Goal: Task Accomplishment & Management: Use online tool/utility

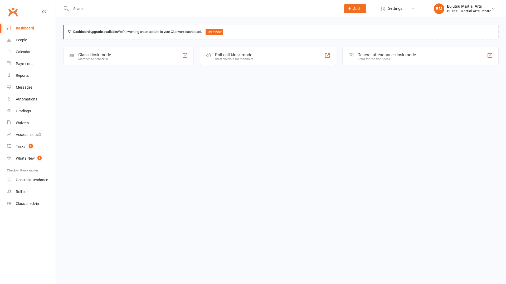
click at [25, 16] on div "Clubworx" at bounding box center [28, 14] width 56 height 19
click at [114, 51] on div "Class kiosk mode Member self check-in" at bounding box center [128, 56] width 130 height 18
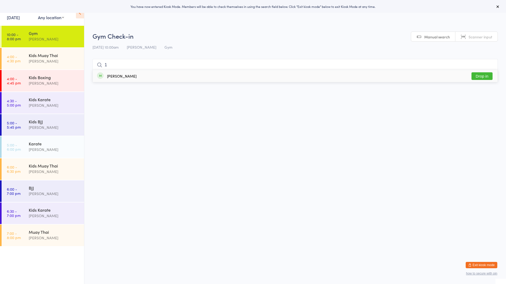
type input "1"
click at [478, 74] on button "Drop in" at bounding box center [481, 76] width 21 height 8
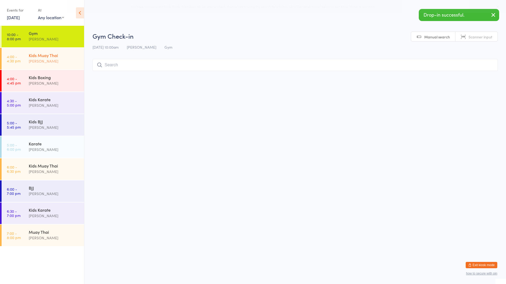
click at [47, 63] on div "[PERSON_NAME]" at bounding box center [54, 61] width 51 height 6
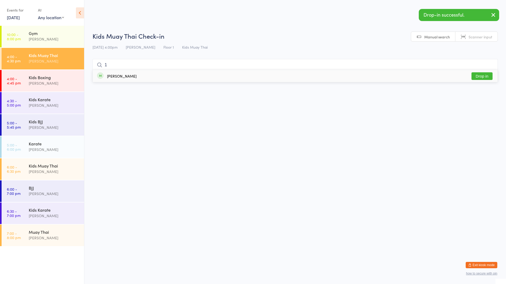
type input "1"
click at [472, 76] on button "Drop in" at bounding box center [481, 76] width 21 height 8
click at [61, 81] on div "[PERSON_NAME]" at bounding box center [54, 83] width 51 height 6
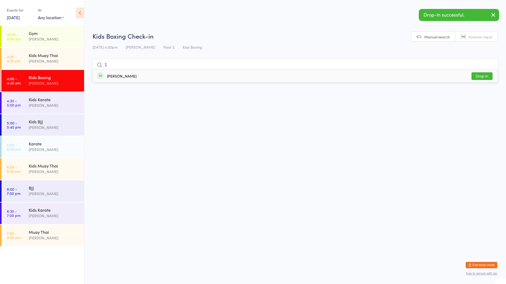
type input "1"
click at [475, 77] on button "Drop in" at bounding box center [481, 76] width 21 height 8
click at [41, 126] on div "[PERSON_NAME]" at bounding box center [54, 128] width 51 height 6
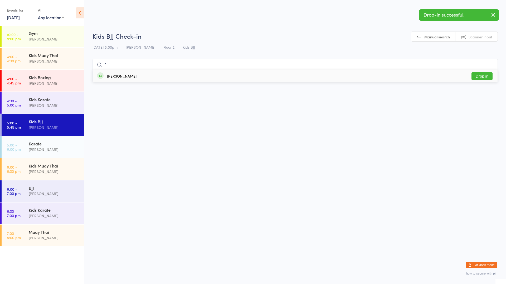
type input "1"
click at [482, 79] on button "Drop in" at bounding box center [481, 76] width 21 height 8
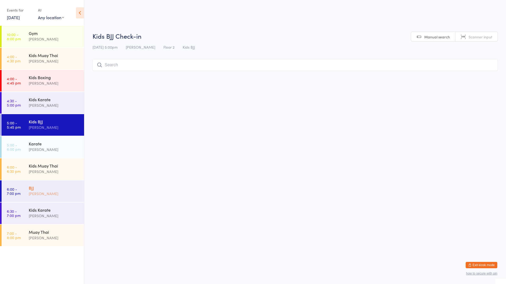
click at [61, 193] on div "[PERSON_NAME]" at bounding box center [54, 194] width 51 height 6
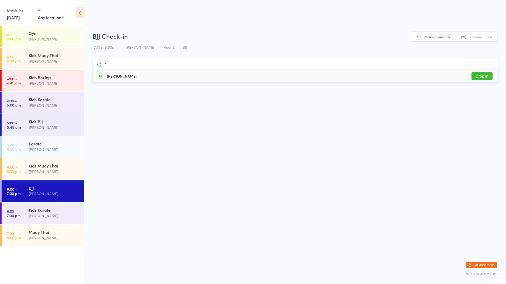
type input "1"
click at [488, 78] on button "Drop in" at bounding box center [481, 76] width 21 height 8
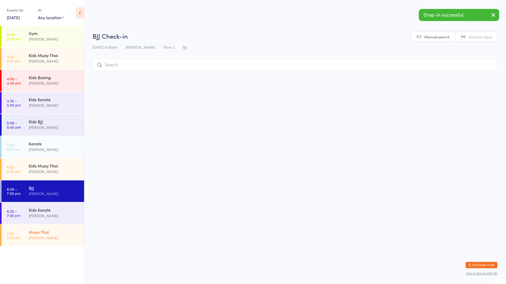
click at [64, 237] on div "[PERSON_NAME]" at bounding box center [54, 238] width 51 height 6
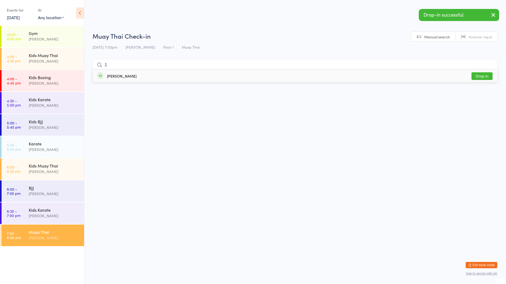
type input "1"
click at [477, 79] on button "Drop in" at bounding box center [481, 76] width 21 height 8
click at [56, 42] on div "[PERSON_NAME]" at bounding box center [54, 39] width 51 height 6
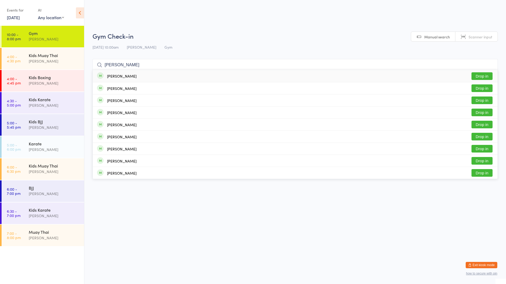
type input "alexander stendardo"
click at [485, 77] on button "Drop in" at bounding box center [481, 76] width 21 height 8
